Goal: Task Accomplishment & Management: Use online tool/utility

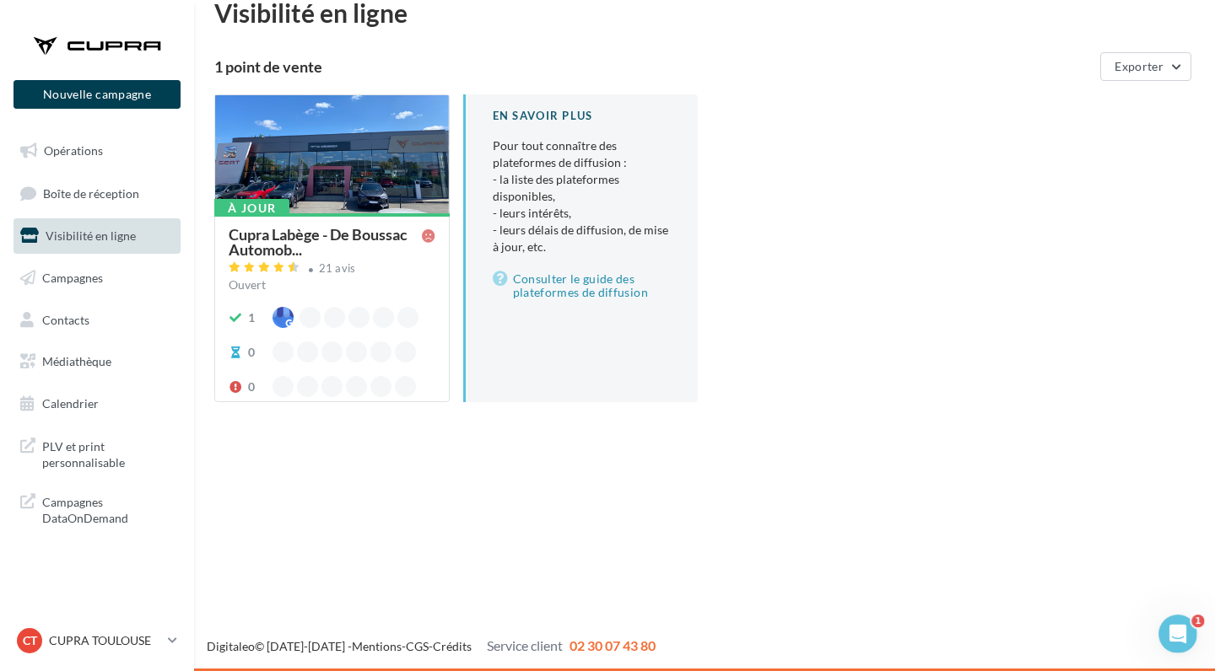
scroll to position [27, 0]
click at [128, 143] on link "Opérations" at bounding box center [97, 150] width 174 height 35
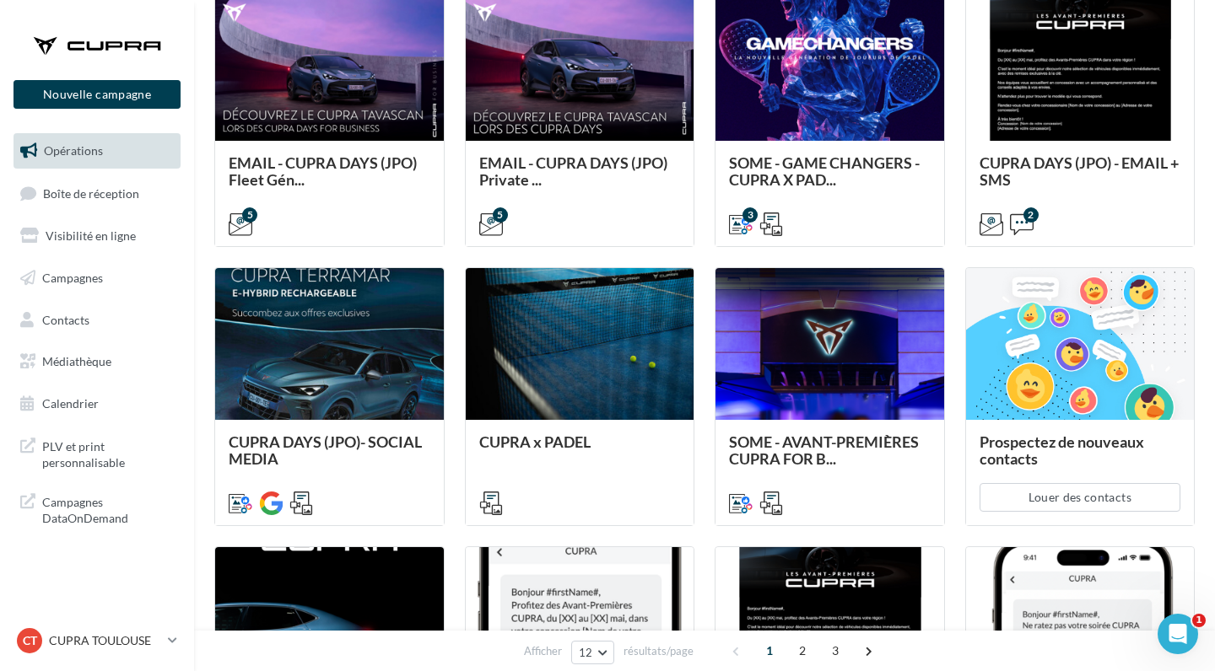
scroll to position [497, 0]
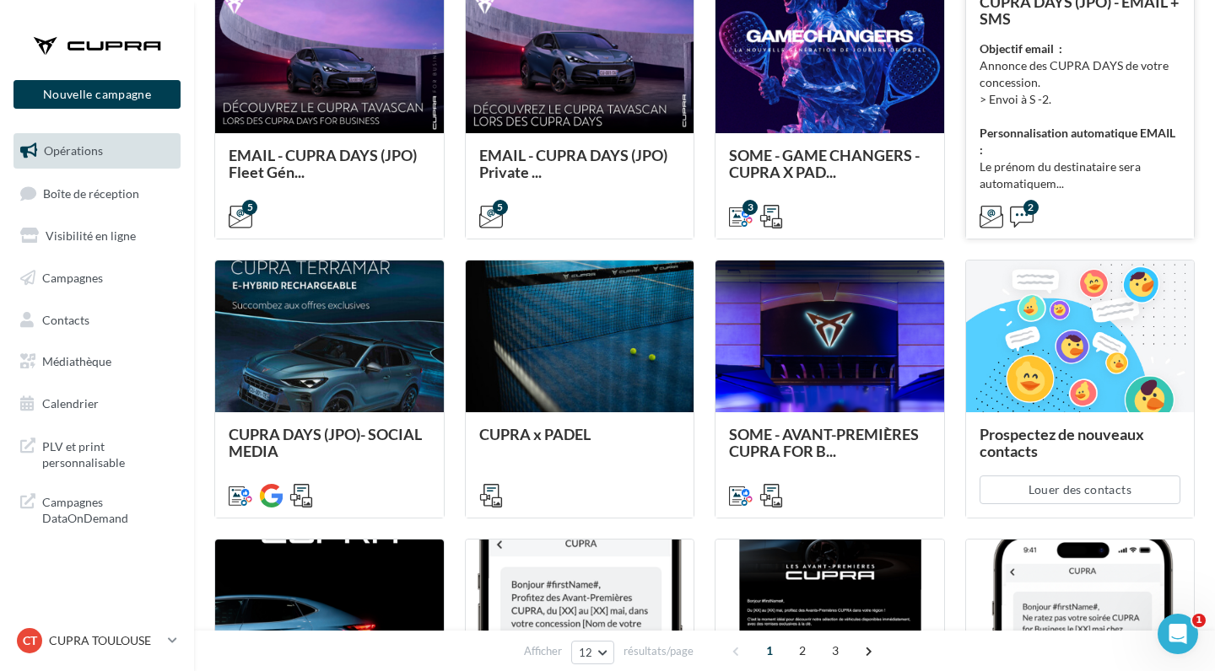
click at [1113, 85] on div "Objectif email : Annonce des CUPRA DAYS de votre concession. > Envoi à S -2. Pe…" at bounding box center [1080, 116] width 202 height 152
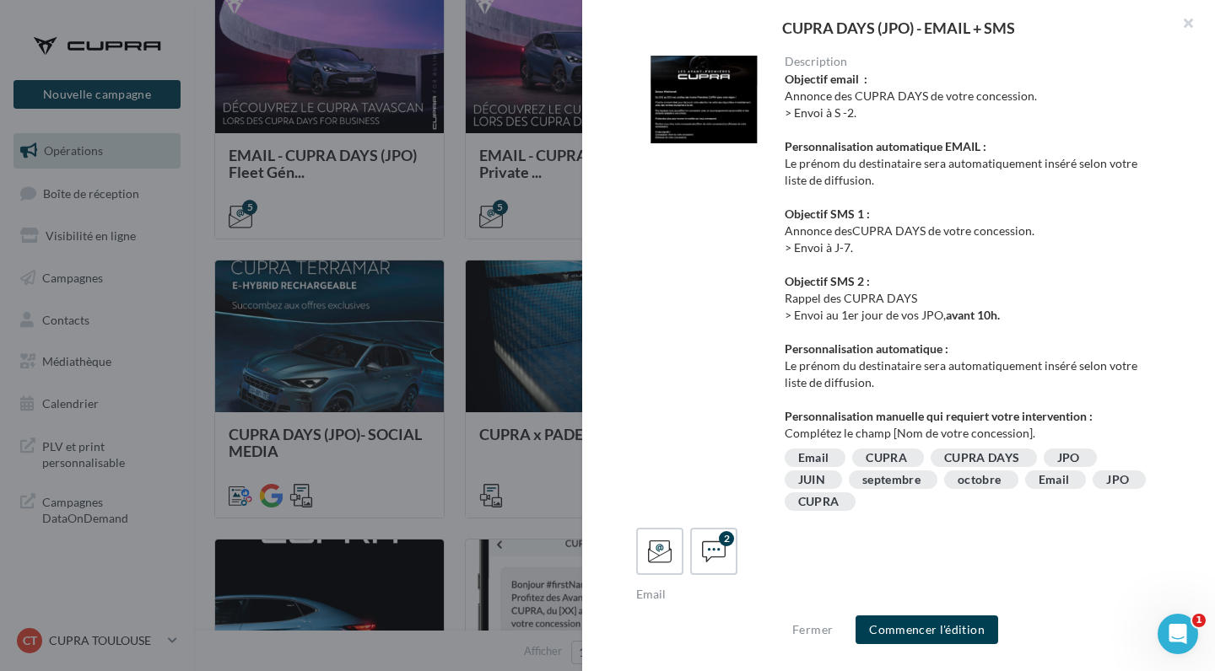
scroll to position [0, 0]
click at [732, 116] on div at bounding box center [703, 100] width 135 height 88
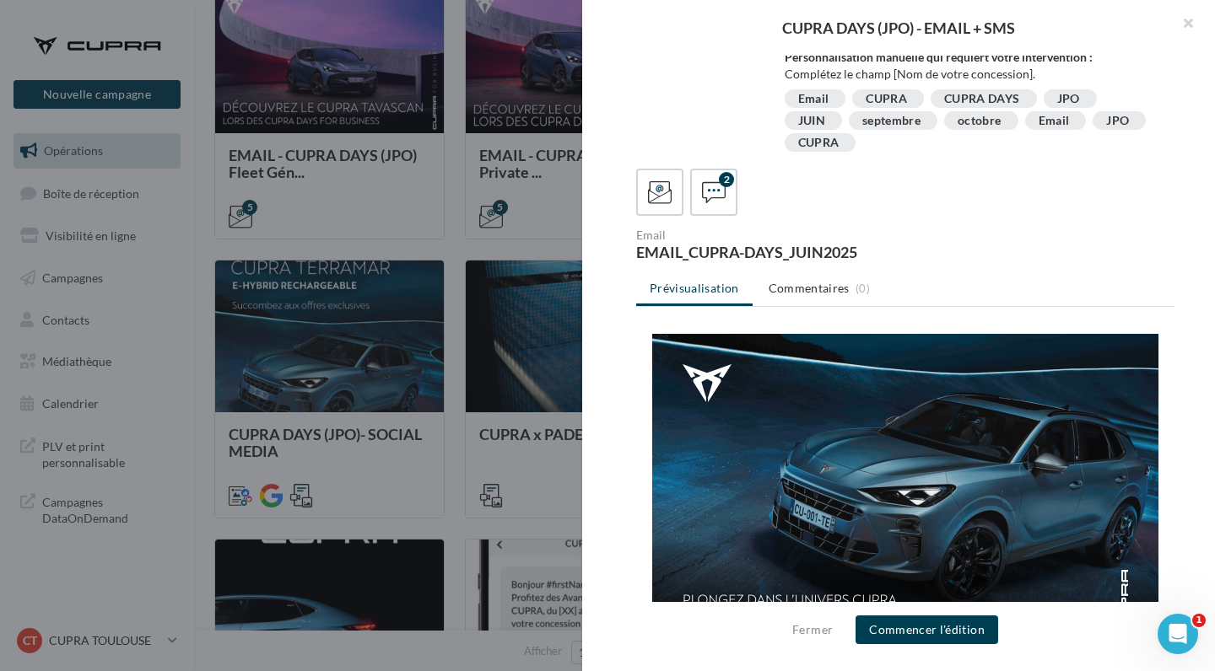
scroll to position [359, 0]
click at [725, 199] on icon at bounding box center [714, 193] width 24 height 24
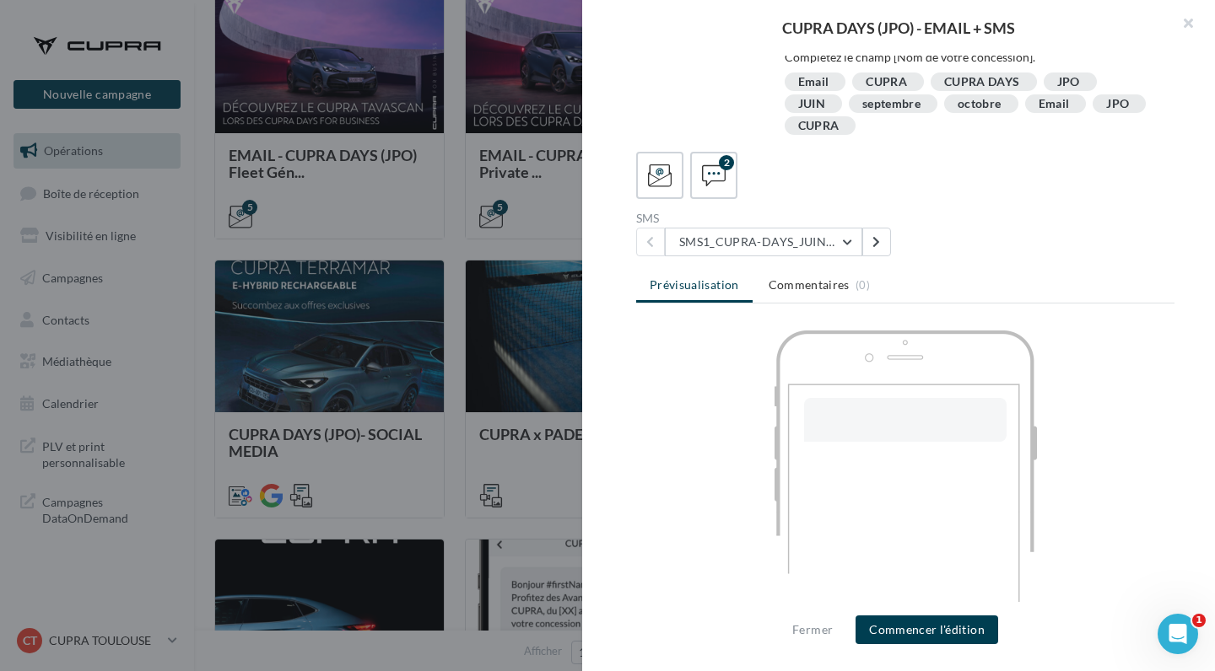
scroll to position [376, 0]
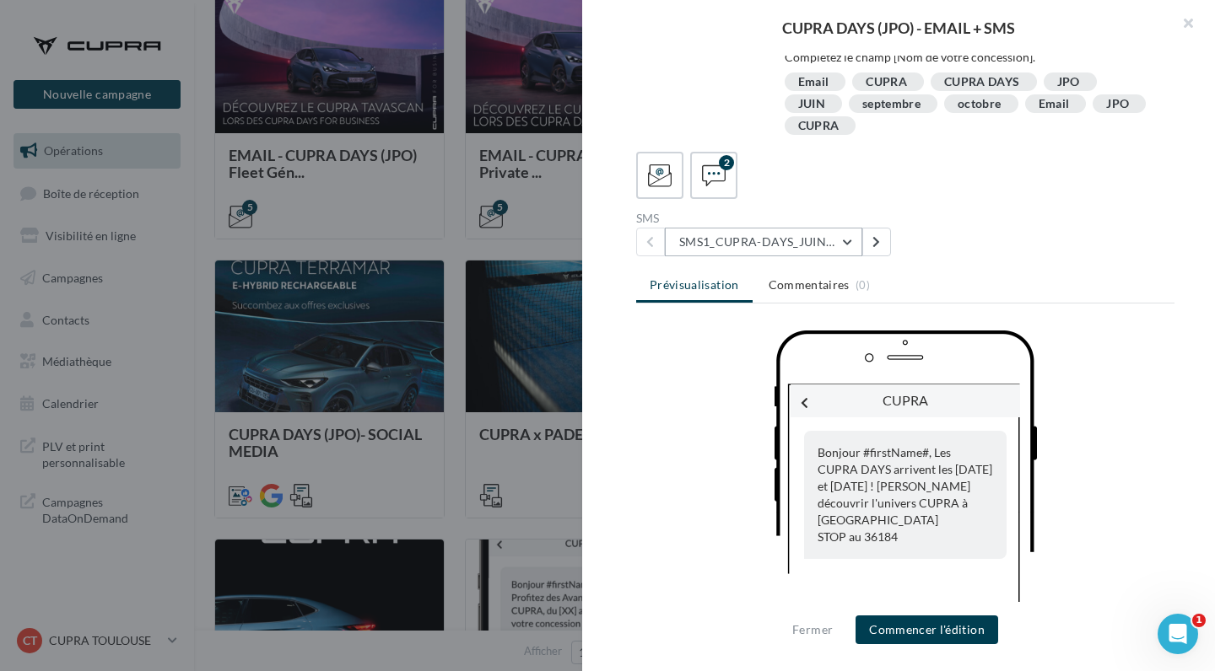
click at [711, 234] on button "SMS1_CUPRA-DAYS_JUIN2025" at bounding box center [763, 242] width 197 height 29
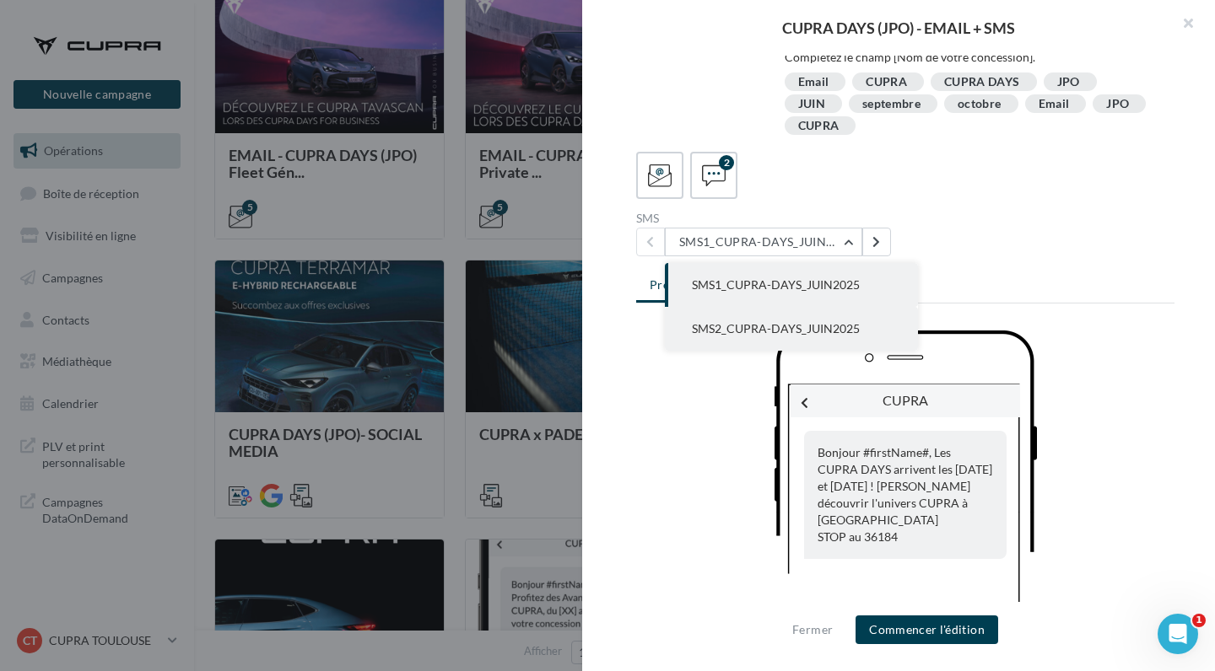
click at [750, 319] on button "SMS2_CUPRA-DAYS_JUIN2025" at bounding box center [791, 329] width 253 height 44
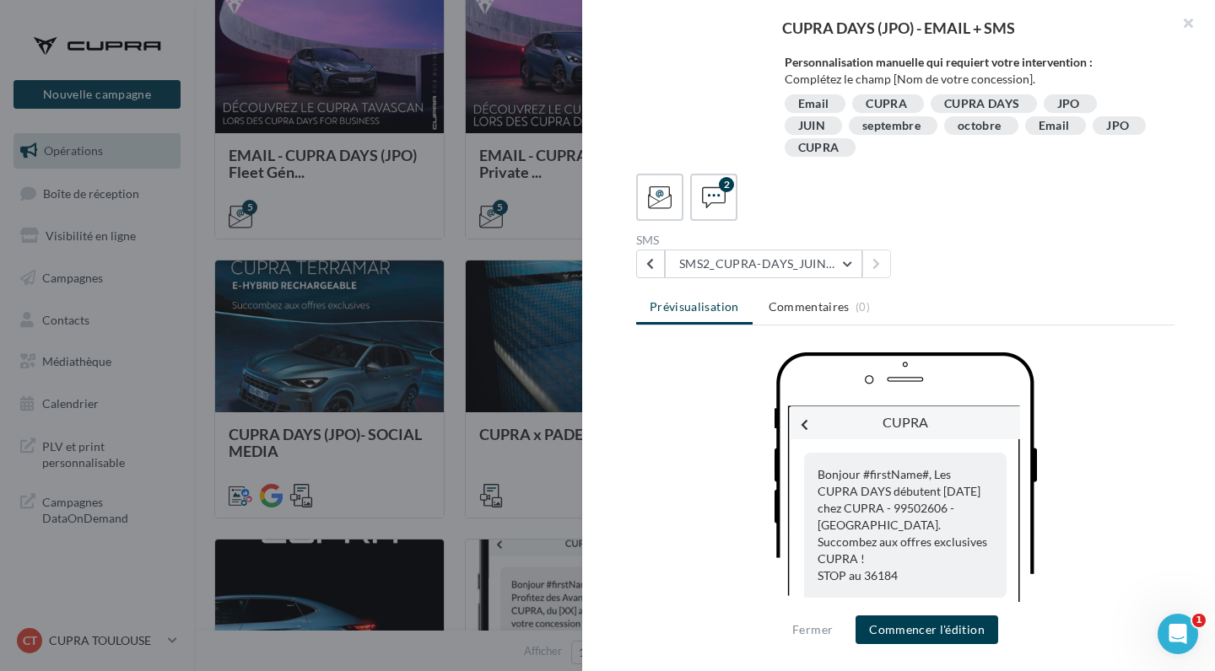
scroll to position [353, 0]
click at [407, 213] on div at bounding box center [607, 335] width 1215 height 671
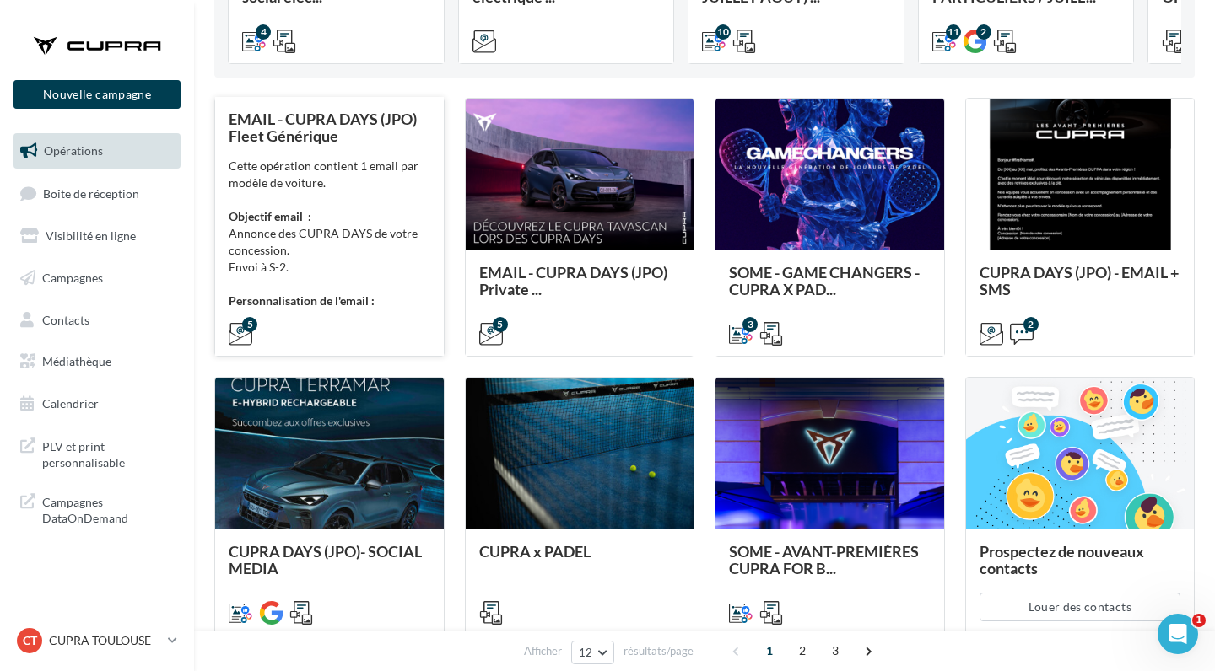
scroll to position [351, 0]
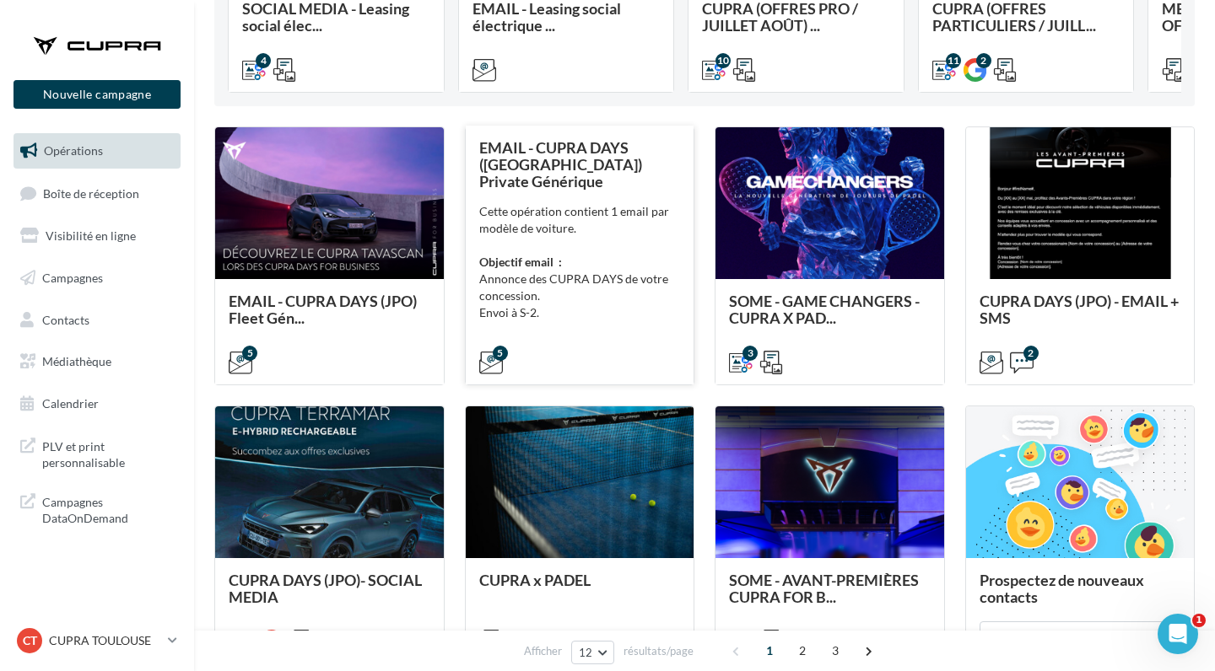
click at [570, 229] on div "Cette opération contient 1 email par modèle de voiture. Objectif email : Annonc…" at bounding box center [580, 279] width 202 height 152
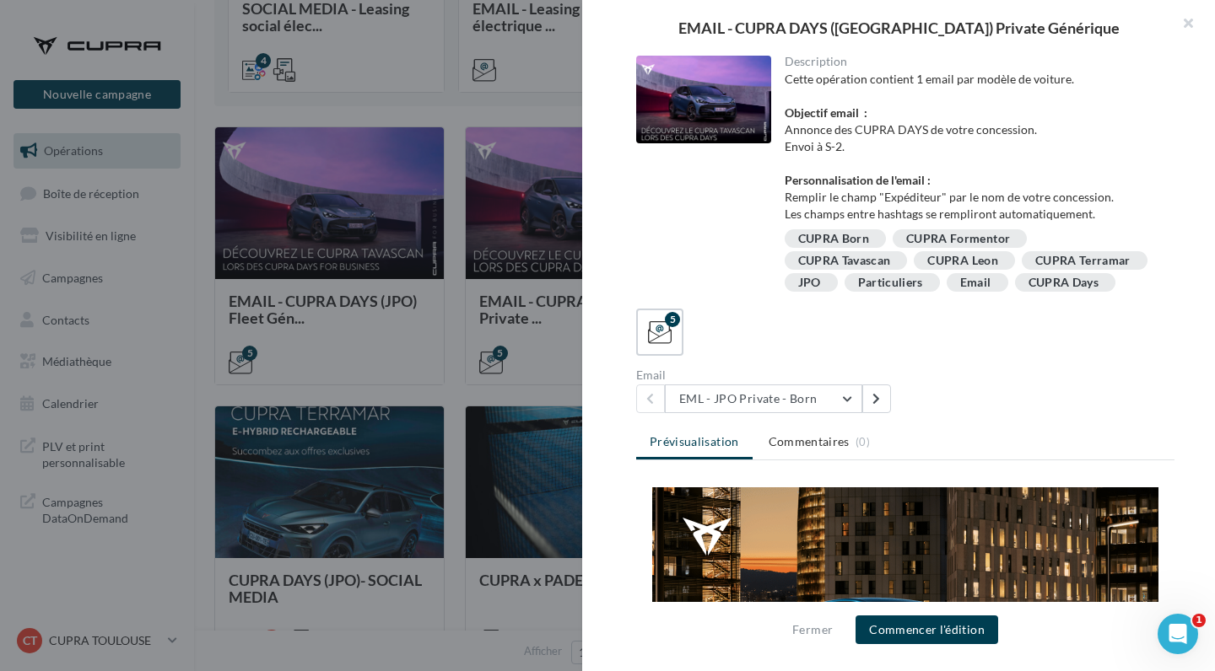
scroll to position [0, 0]
click at [778, 409] on button "EML - JPO Private - Born" at bounding box center [763, 399] width 197 height 29
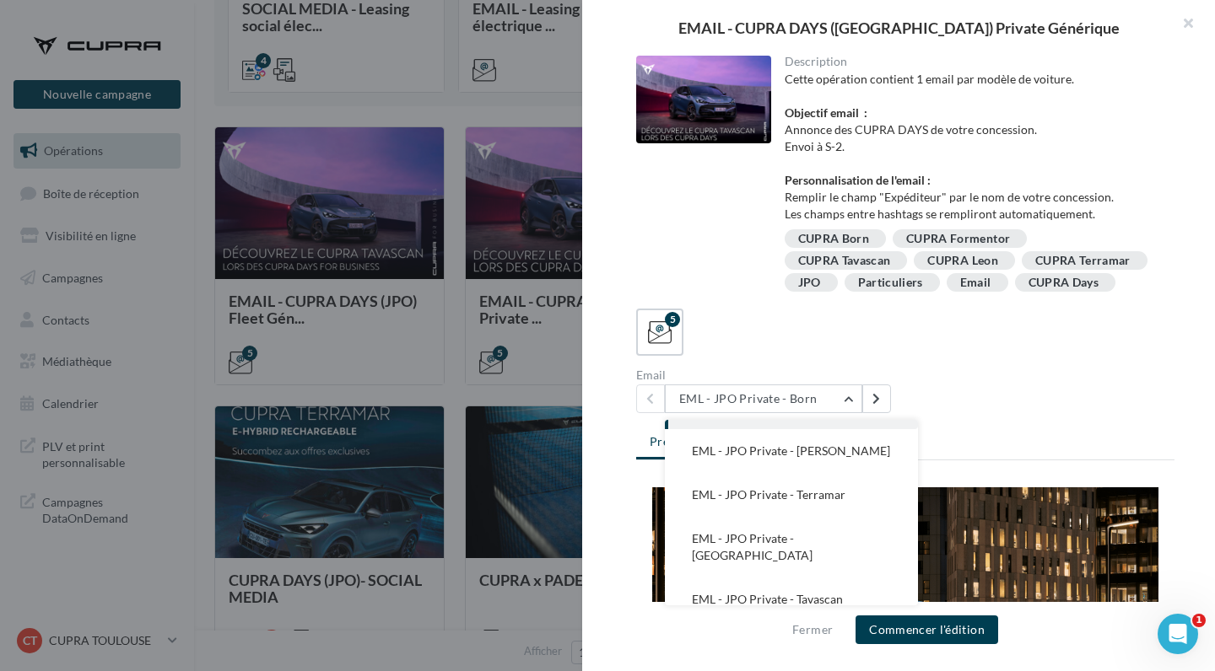
scroll to position [34, 0]
click at [813, 344] on div "5" at bounding box center [905, 332] width 538 height 47
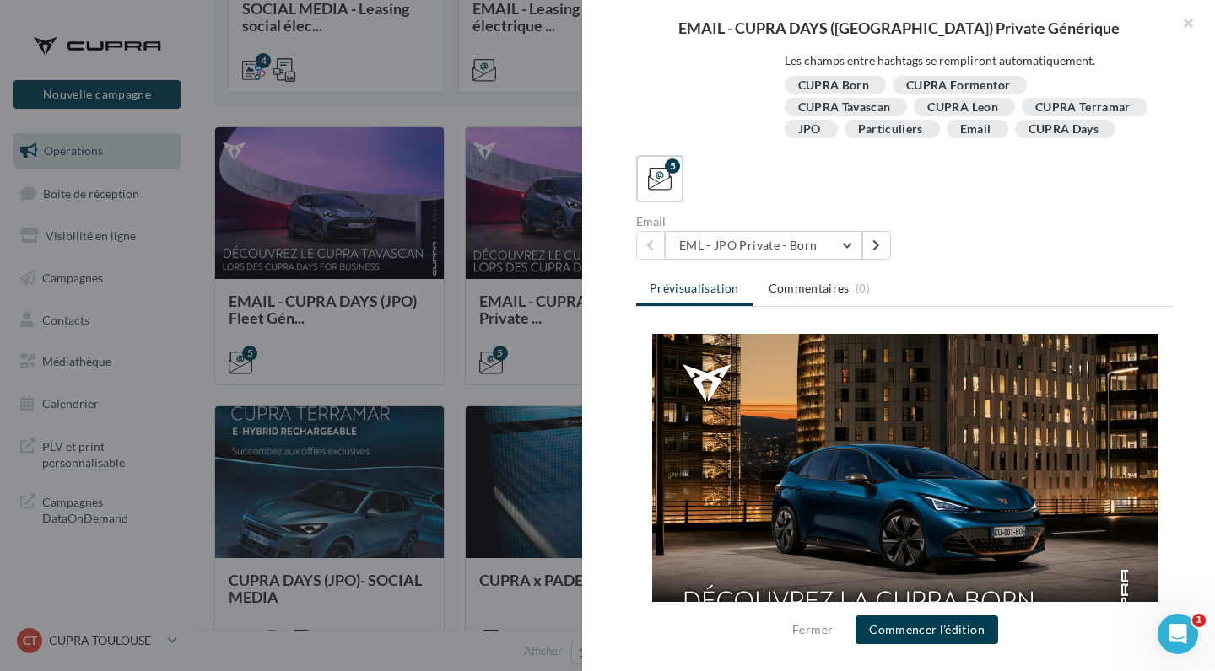
scroll to position [0, 0]
click at [750, 241] on button "EML - JPO Private - Born" at bounding box center [763, 245] width 197 height 29
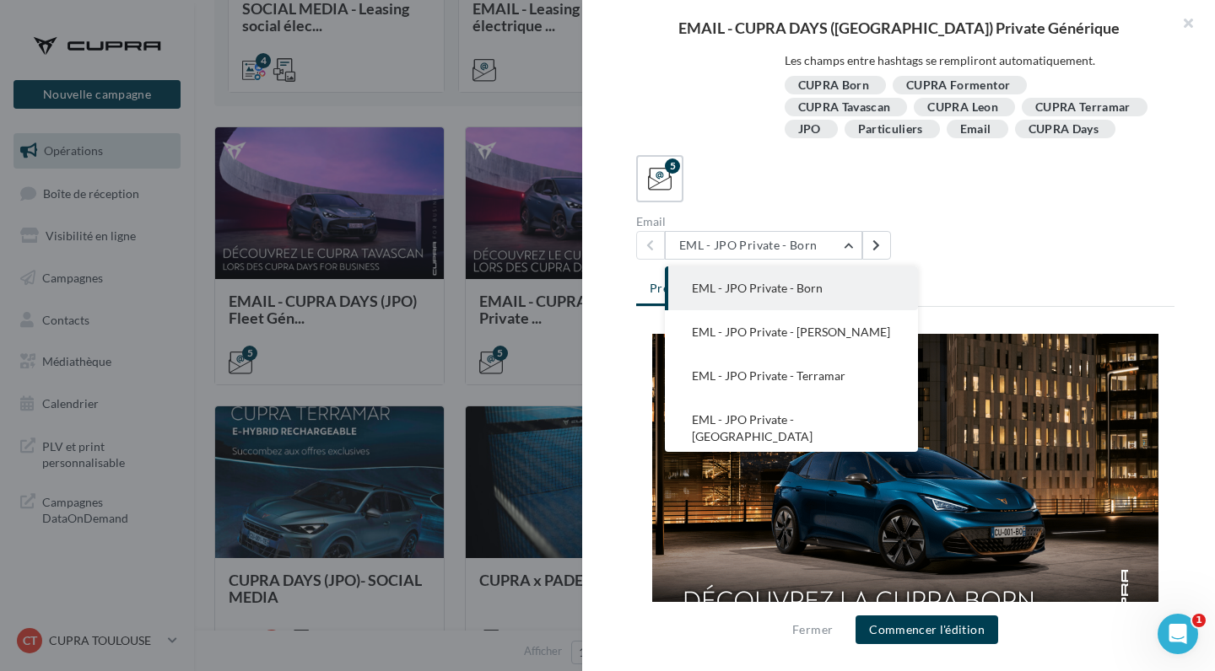
click at [695, 163] on div "5" at bounding box center [905, 178] width 538 height 47
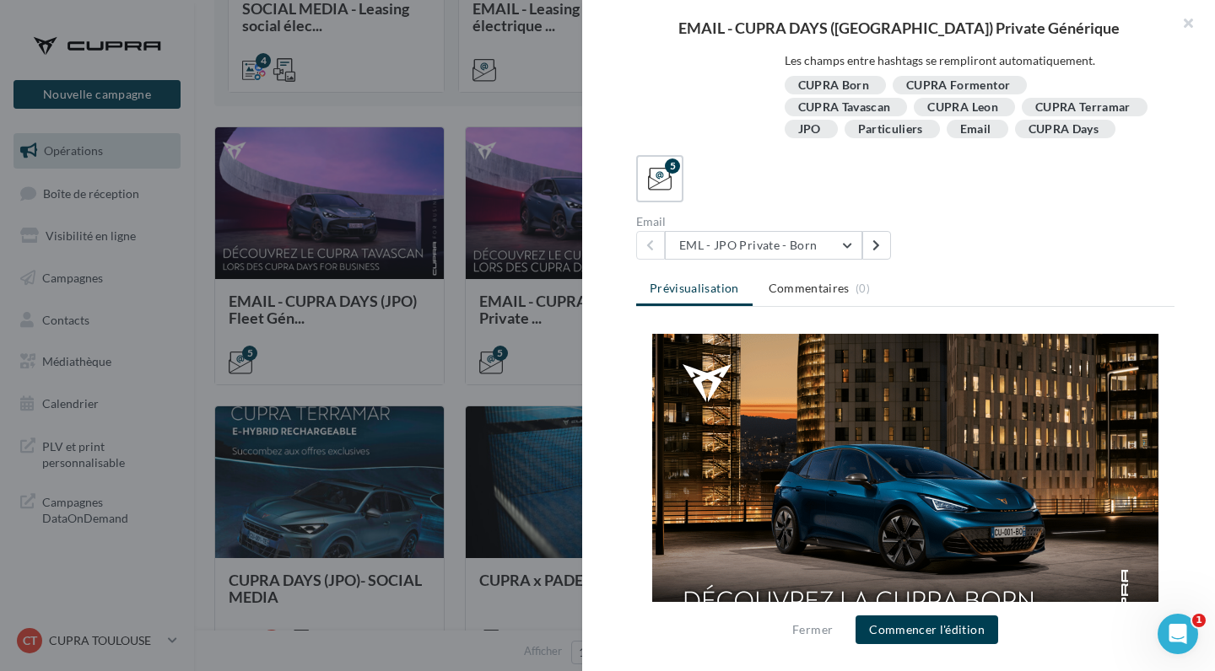
click at [452, 138] on div at bounding box center [607, 335] width 1215 height 671
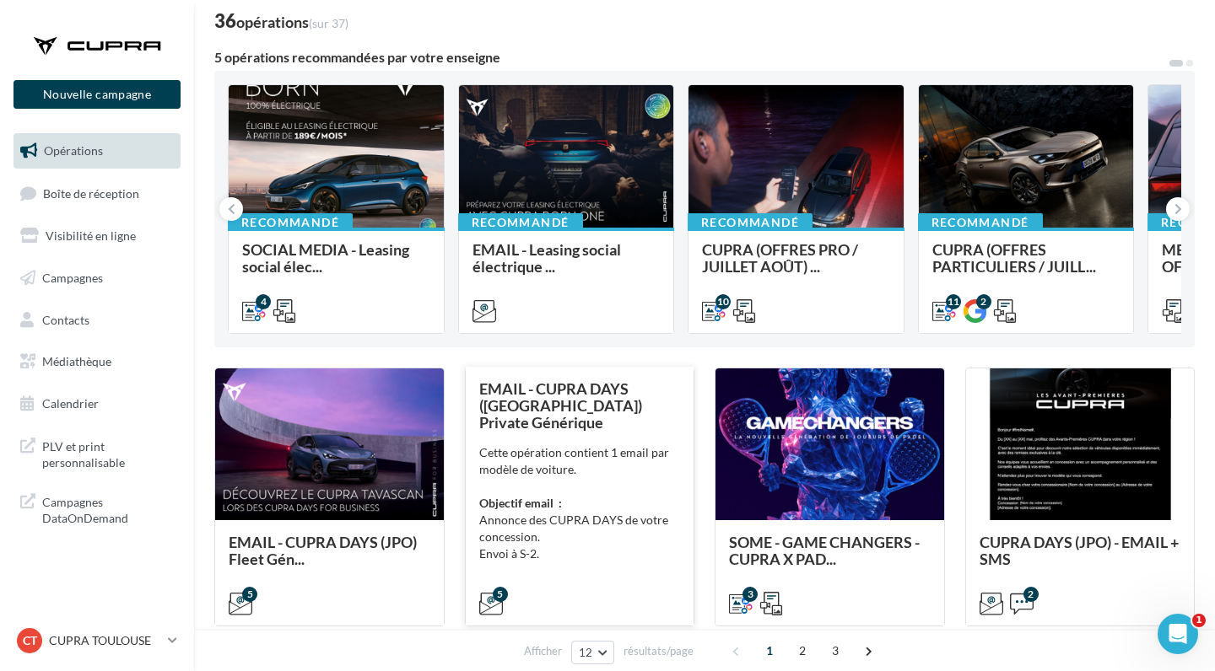
scroll to position [64, 0]
